Goal: Find specific page/section: Find specific page/section

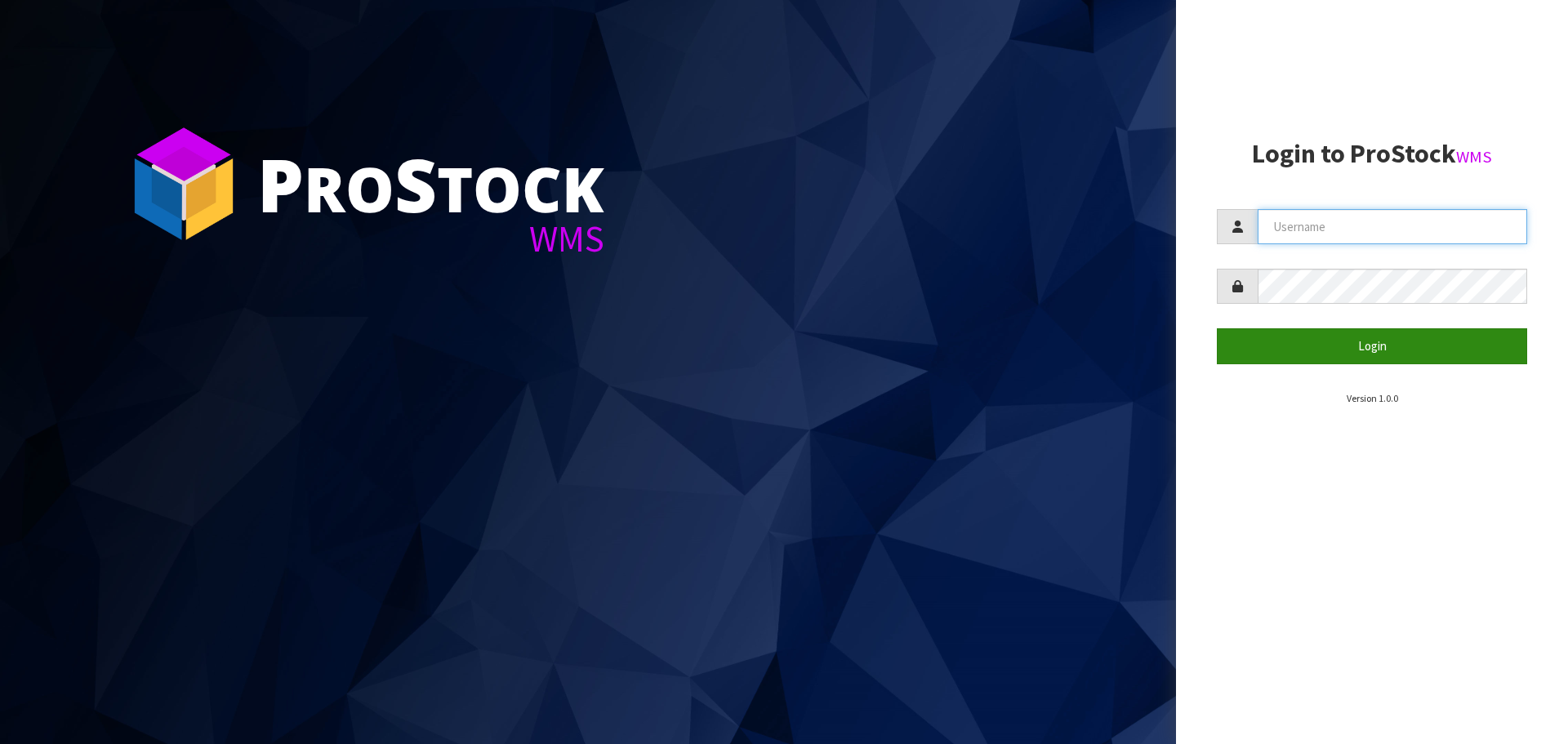
type input "YOURREFORMER"
click at [1340, 340] on button "Login" at bounding box center [1372, 346] width 310 height 35
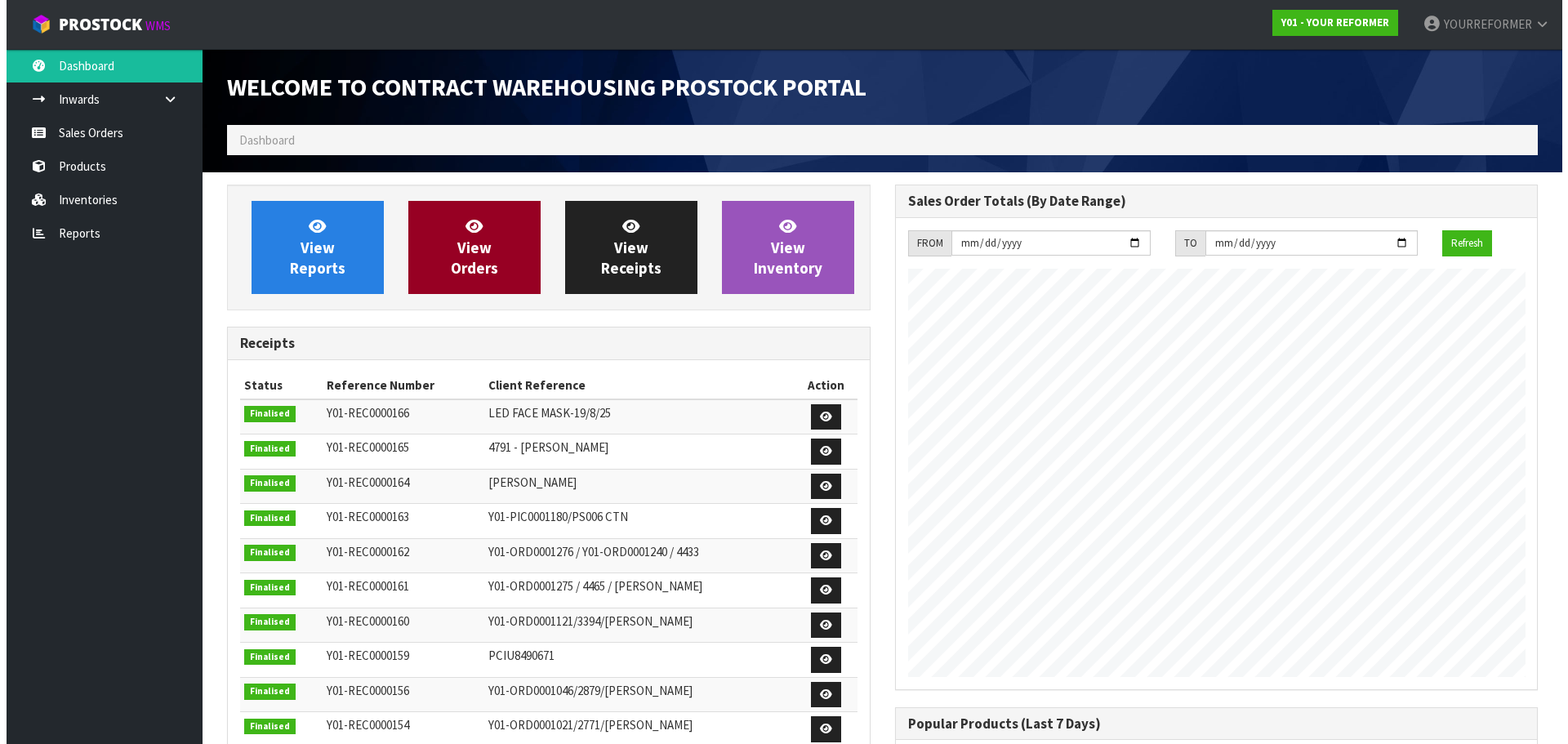
scroll to position [906, 667]
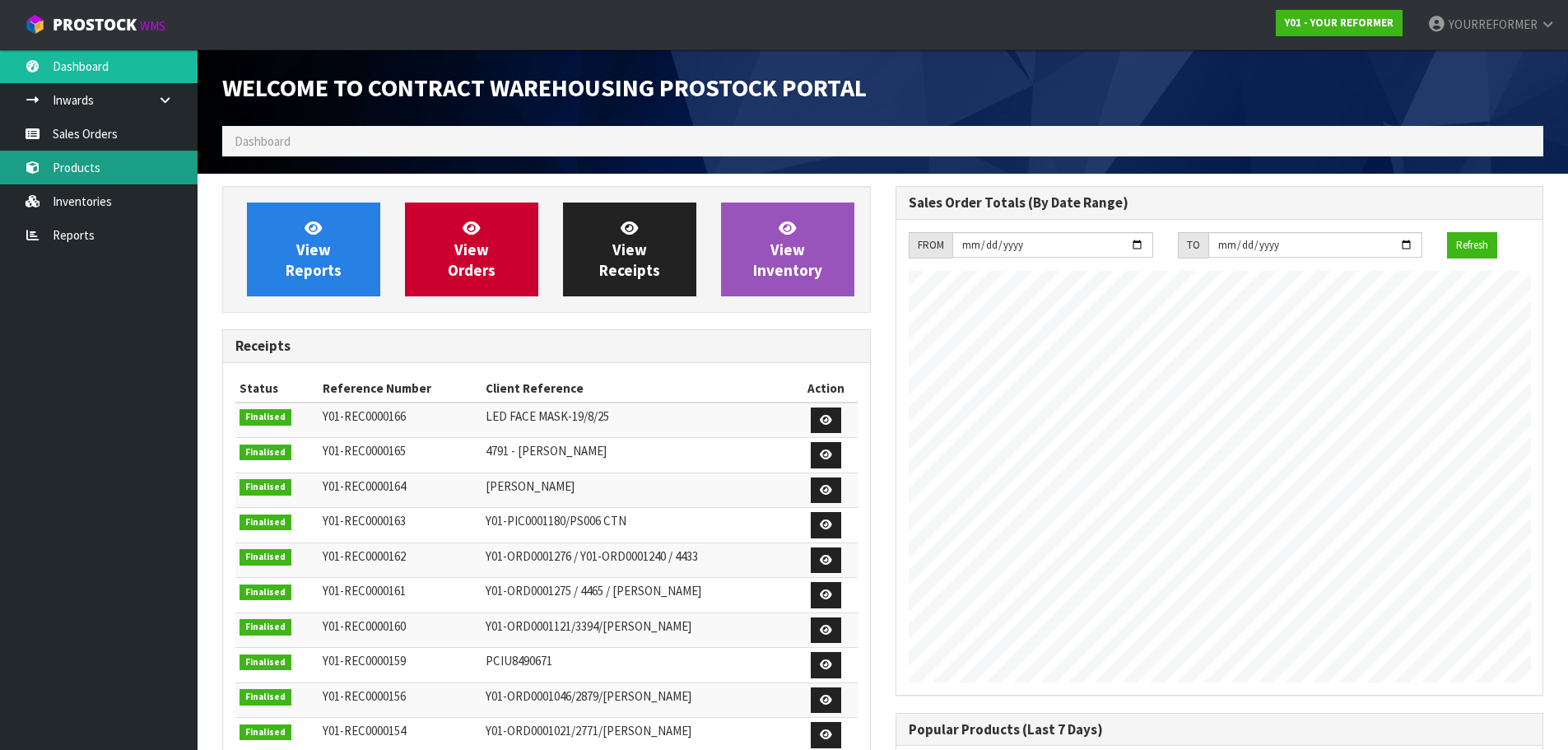
click at [98, 164] on link "Products" at bounding box center [98, 167] width 198 height 33
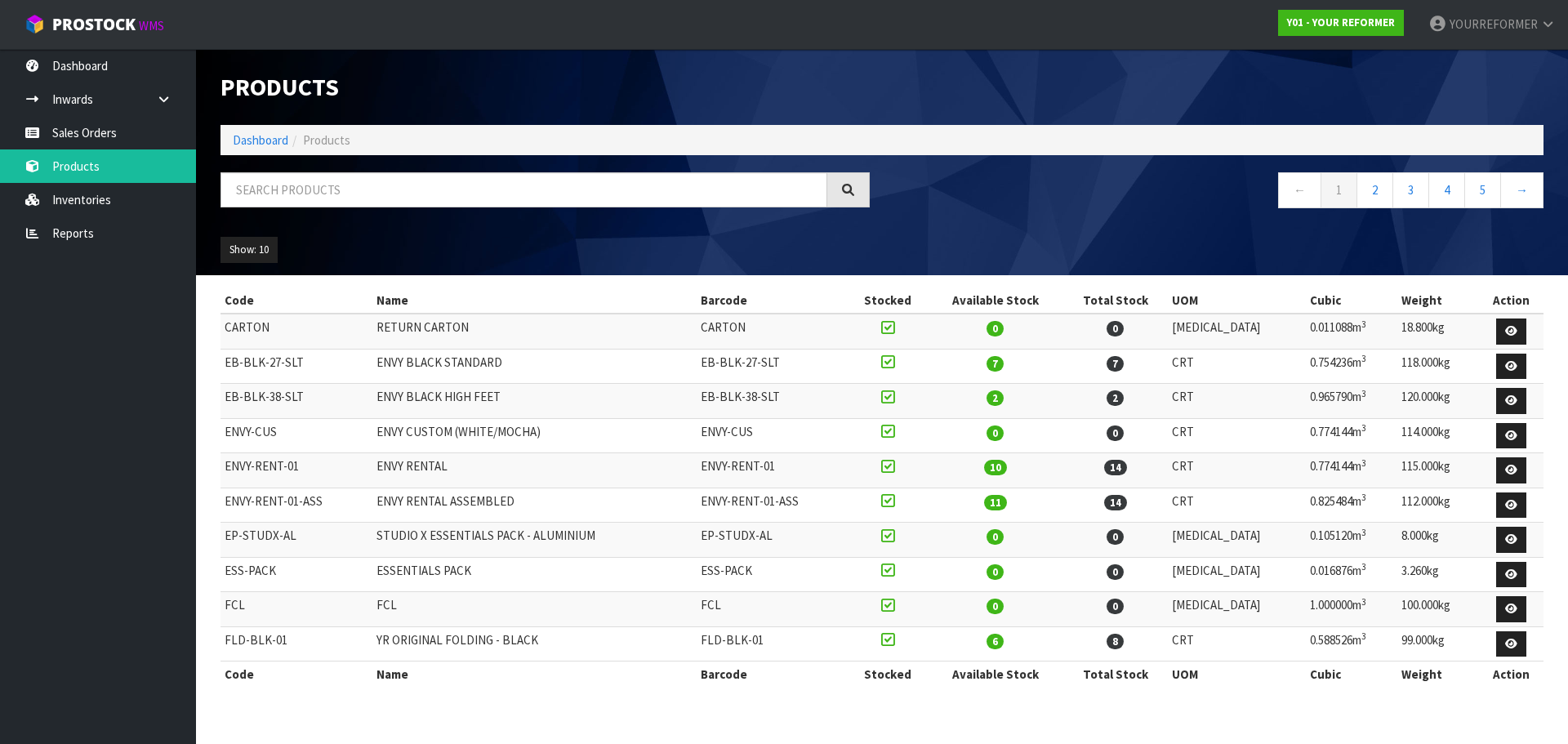
click at [412, 144] on ol "Dashboard Products" at bounding box center [882, 139] width 1322 height 30
click at [294, 187] on input "text" at bounding box center [524, 190] width 607 height 35
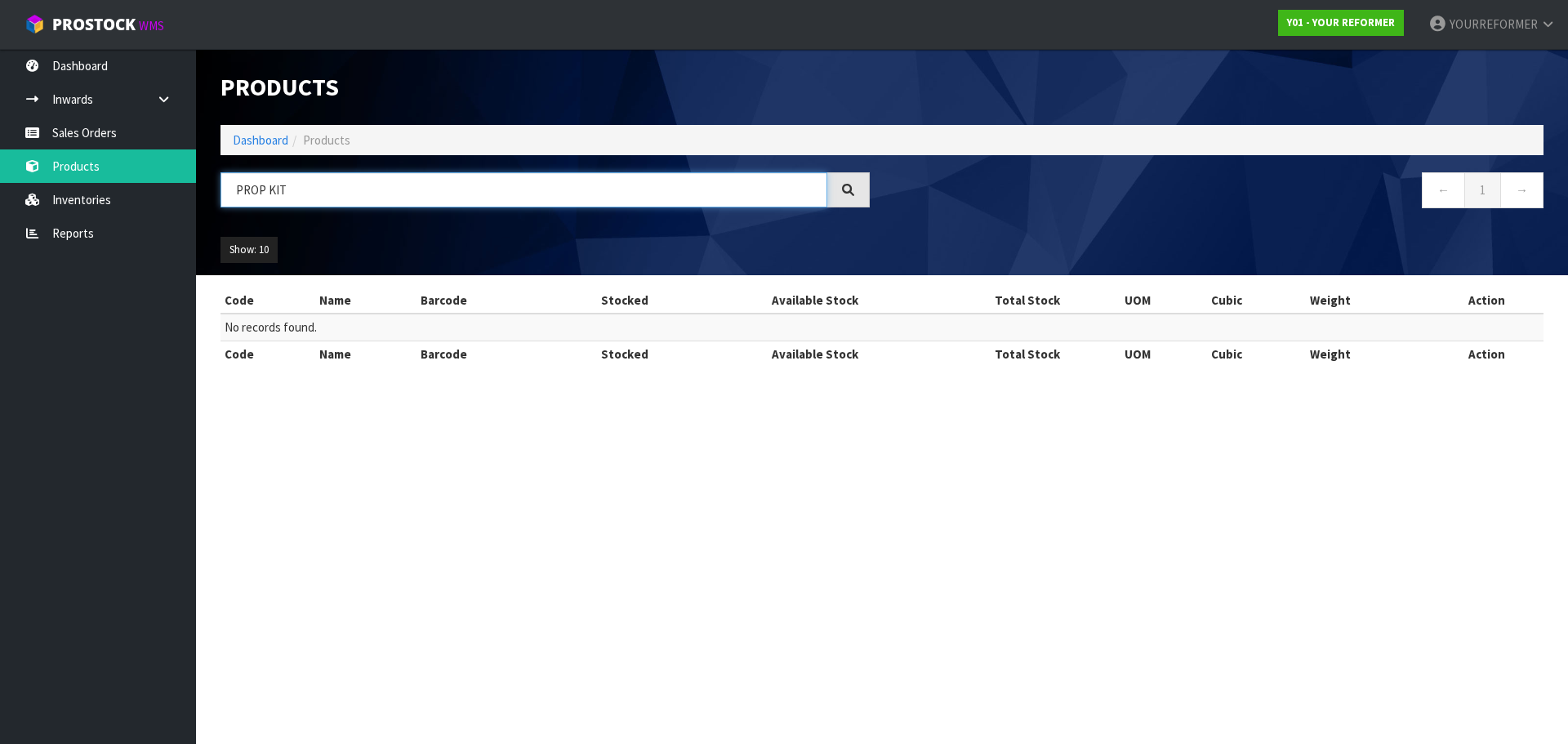
click at [298, 188] on input "PROP KIT" at bounding box center [524, 190] width 607 height 35
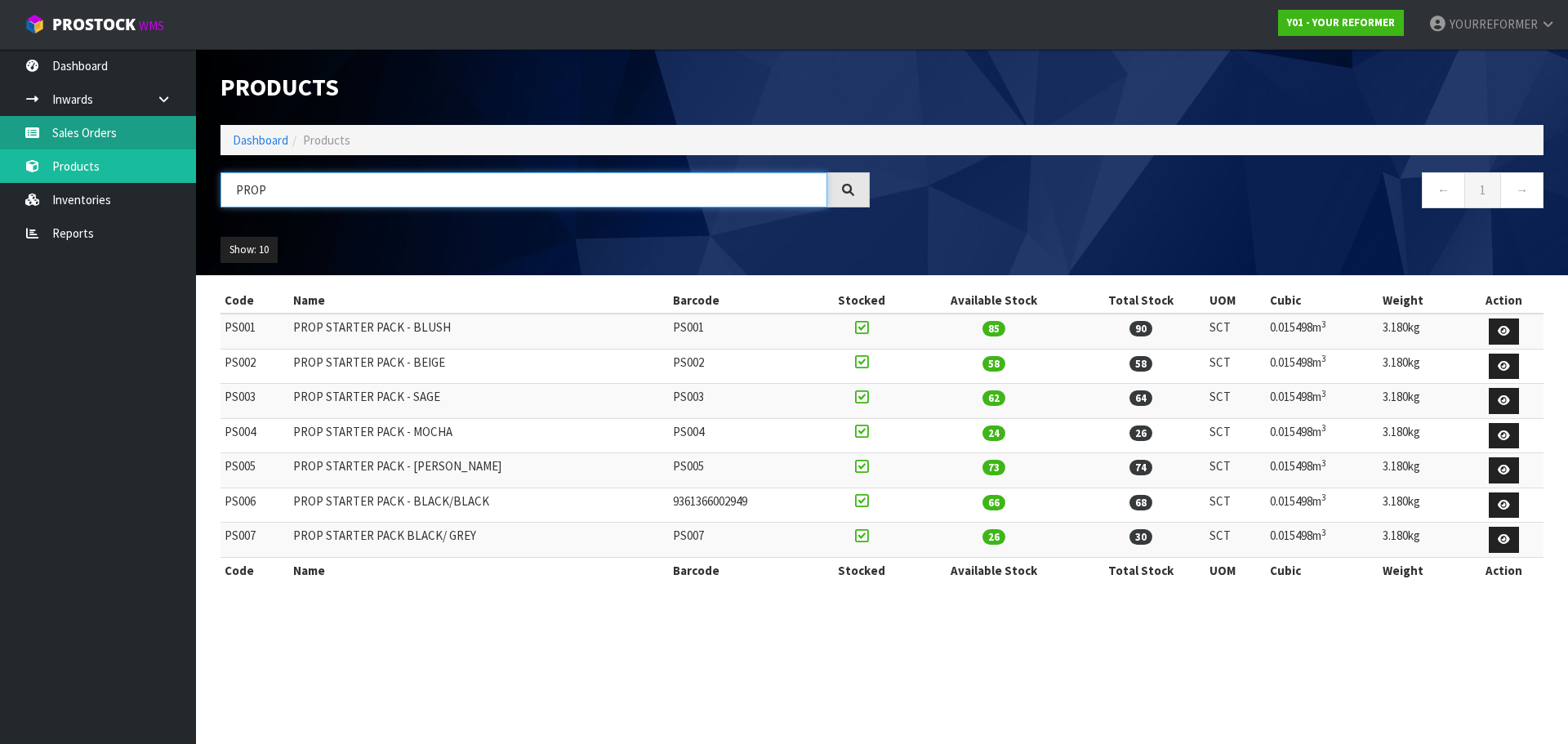
drag, startPoint x: 137, startPoint y: 151, endPoint x: 15, endPoint y: 137, distance: 122.8
click at [15, 137] on body "Toggle navigation ProStock WMS Y01 - YOUR REFORMER YOURREFORMER Logout Dashboar…" at bounding box center [784, 372] width 1568 height 744
type input "BOX"
